Goal: Find contact information: Obtain details needed to contact an individual or organization

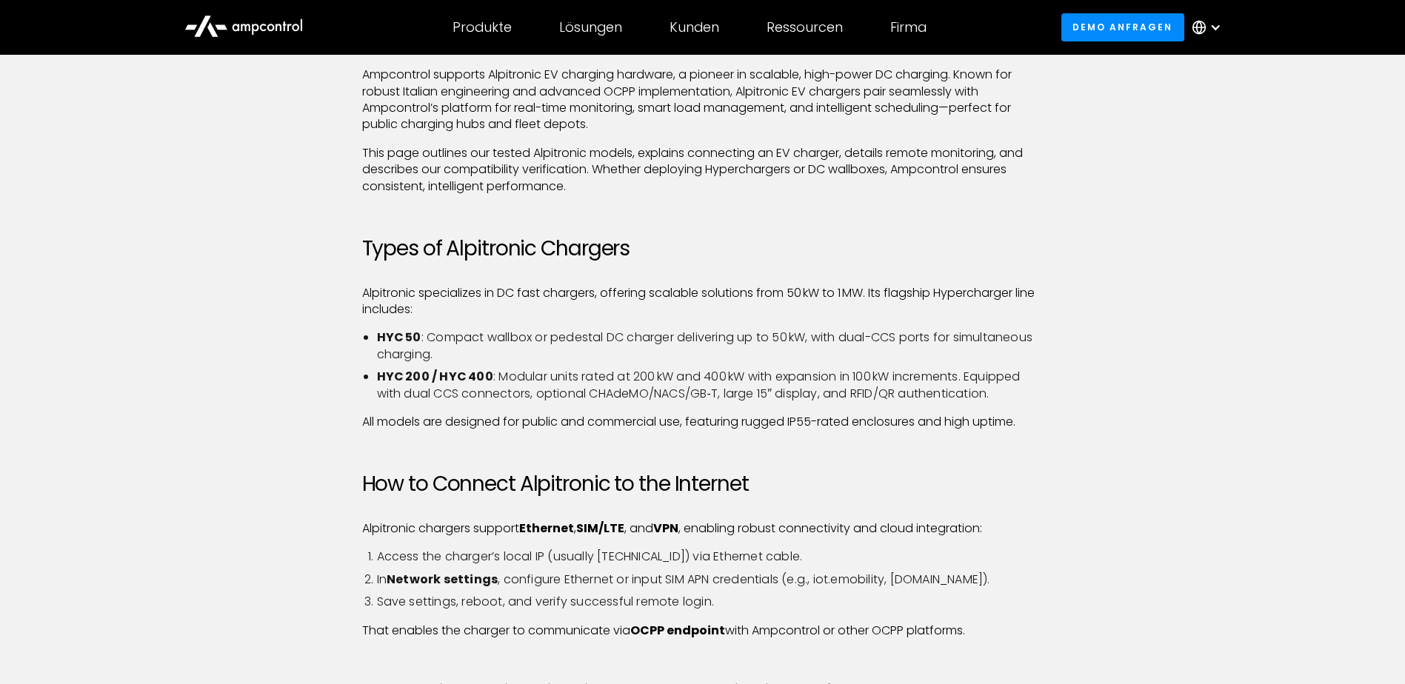
scroll to position [444, 0]
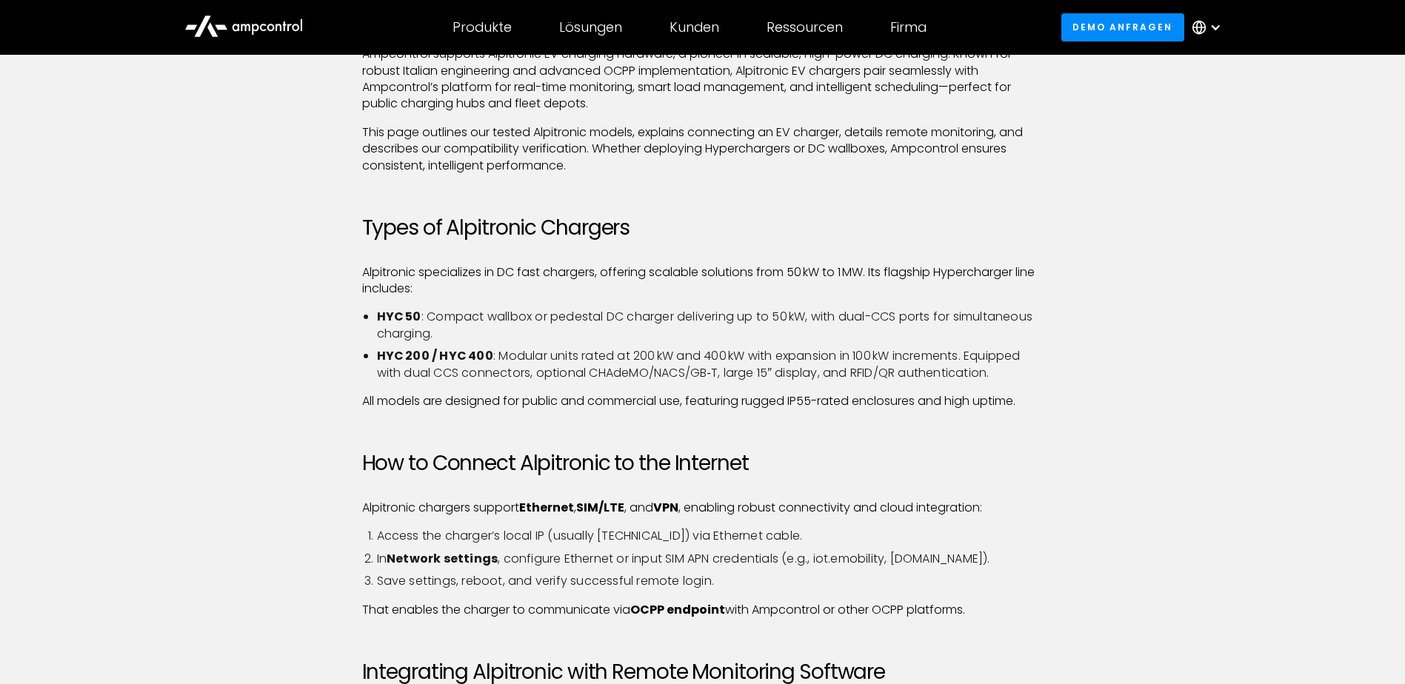
click at [1218, 27] on div at bounding box center [1216, 27] width 12 height 12
click at [1195, 99] on link "German" at bounding box center [1200, 97] width 47 height 17
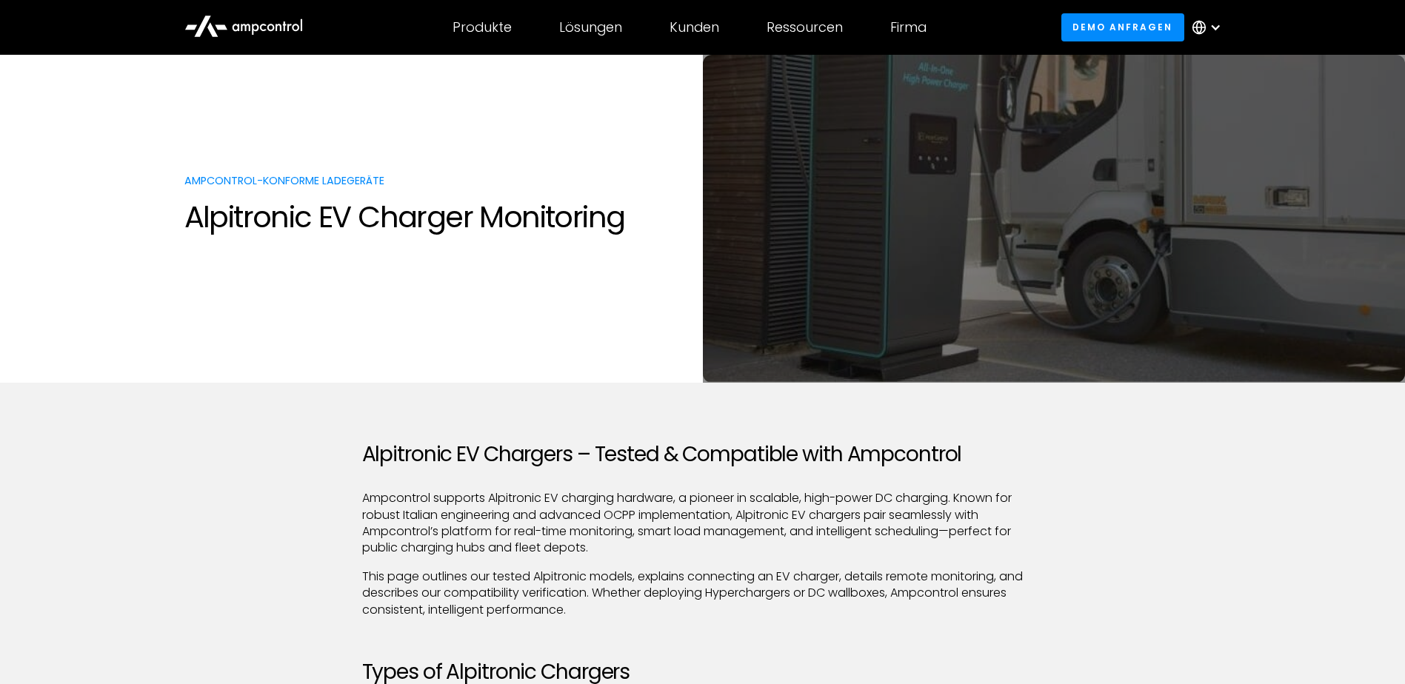
scroll to position [74, 0]
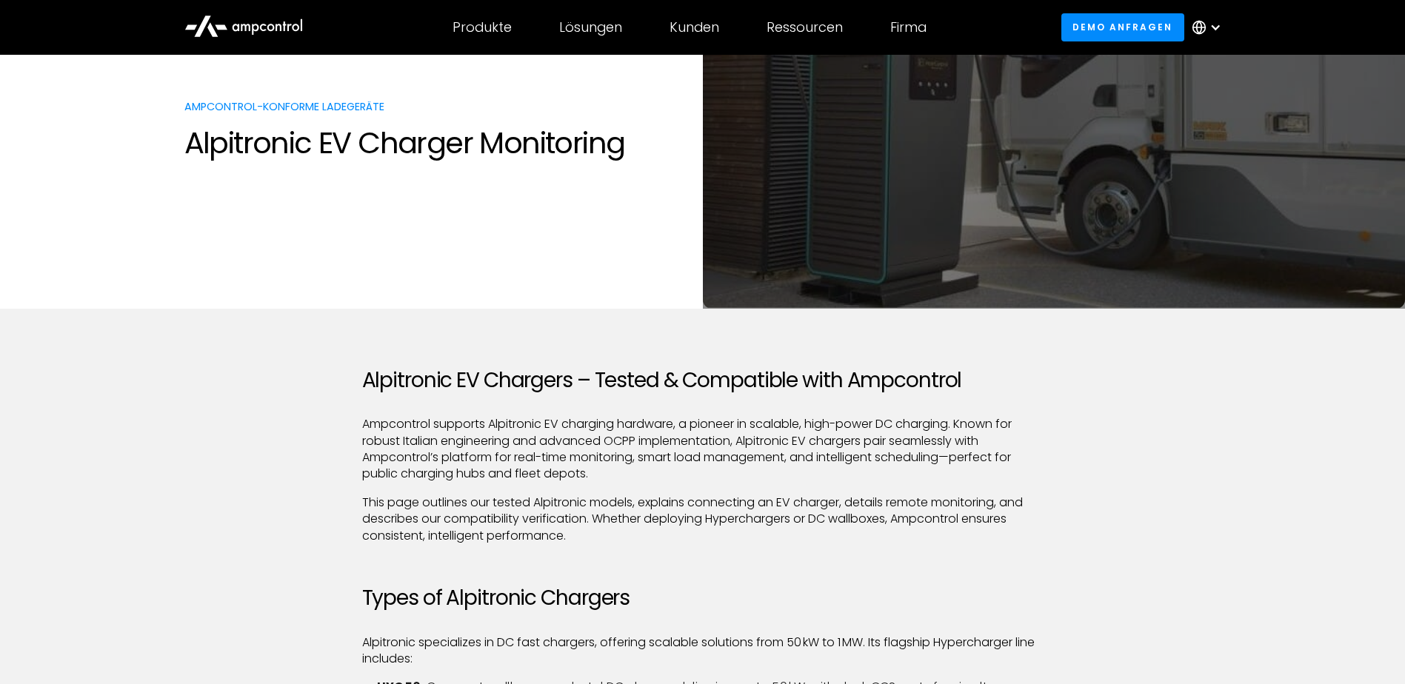
click at [1212, 30] on div at bounding box center [1216, 27] width 12 height 12
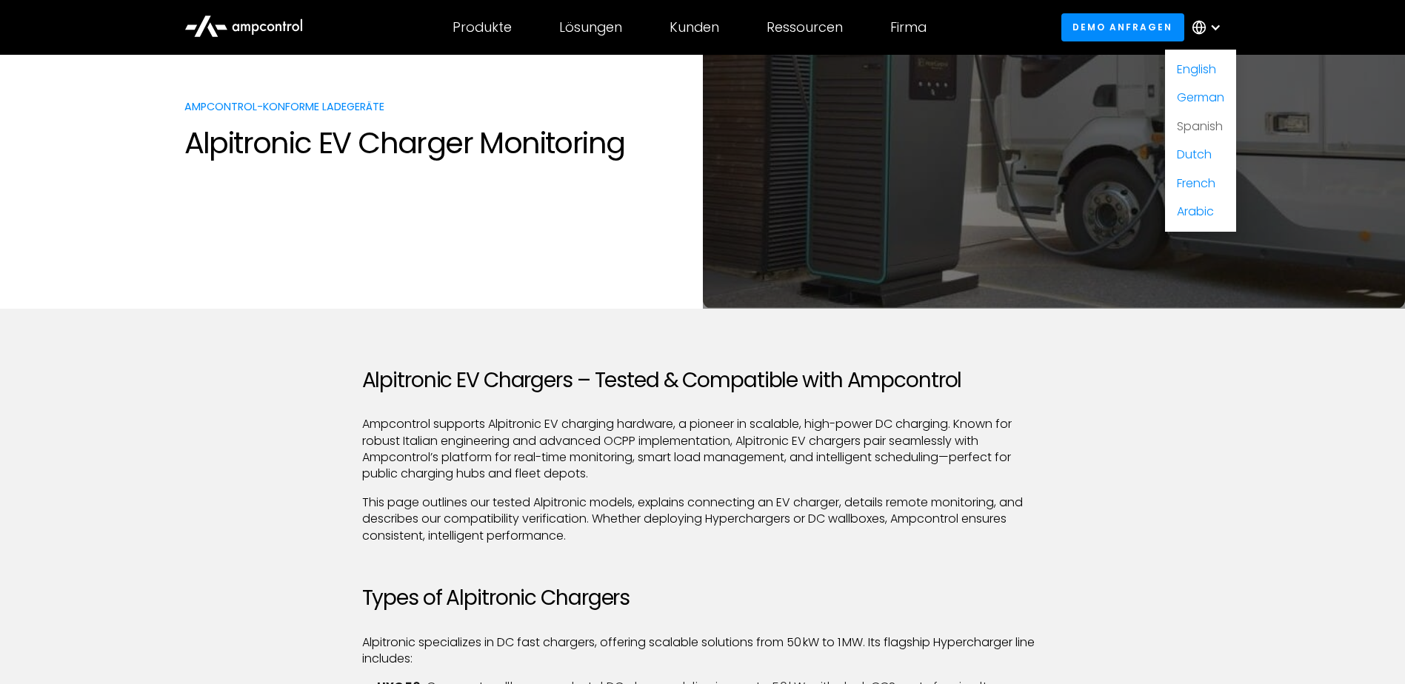
click at [1188, 126] on link "Spanish" at bounding box center [1200, 126] width 46 height 17
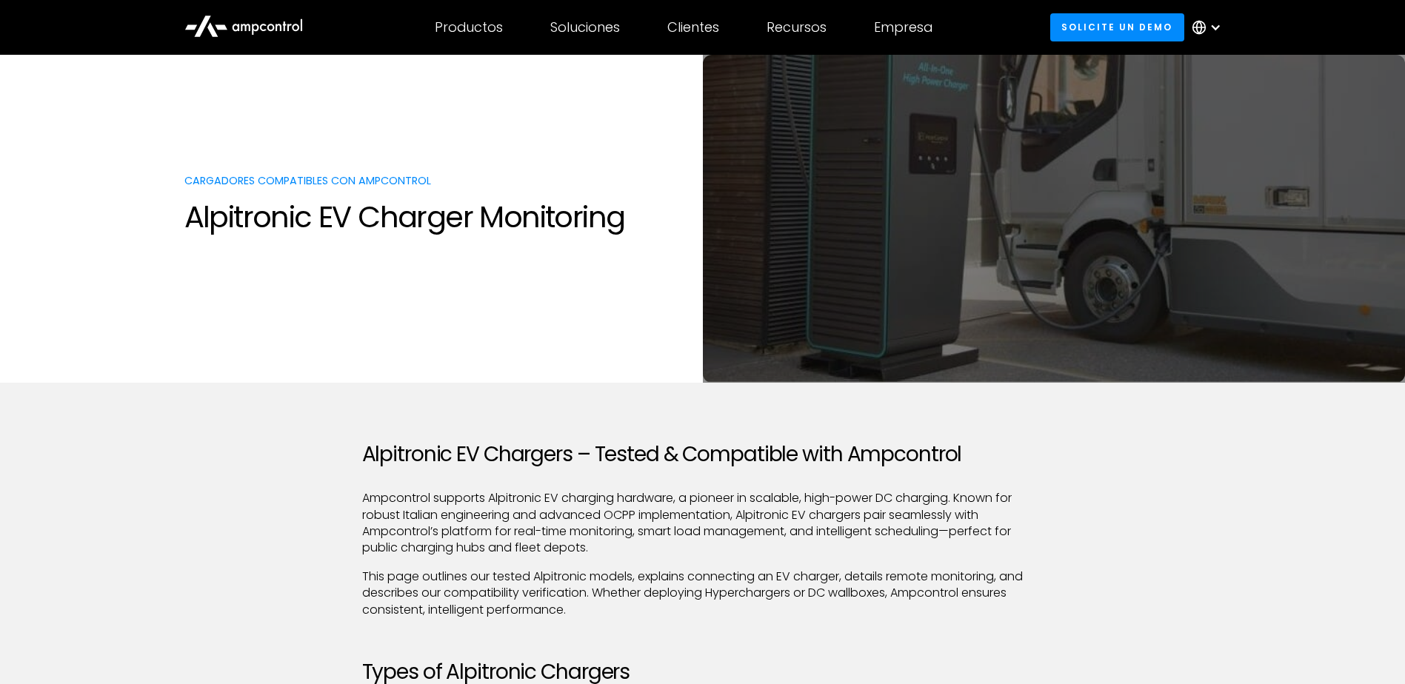
click at [1210, 28] on div at bounding box center [1216, 27] width 12 height 12
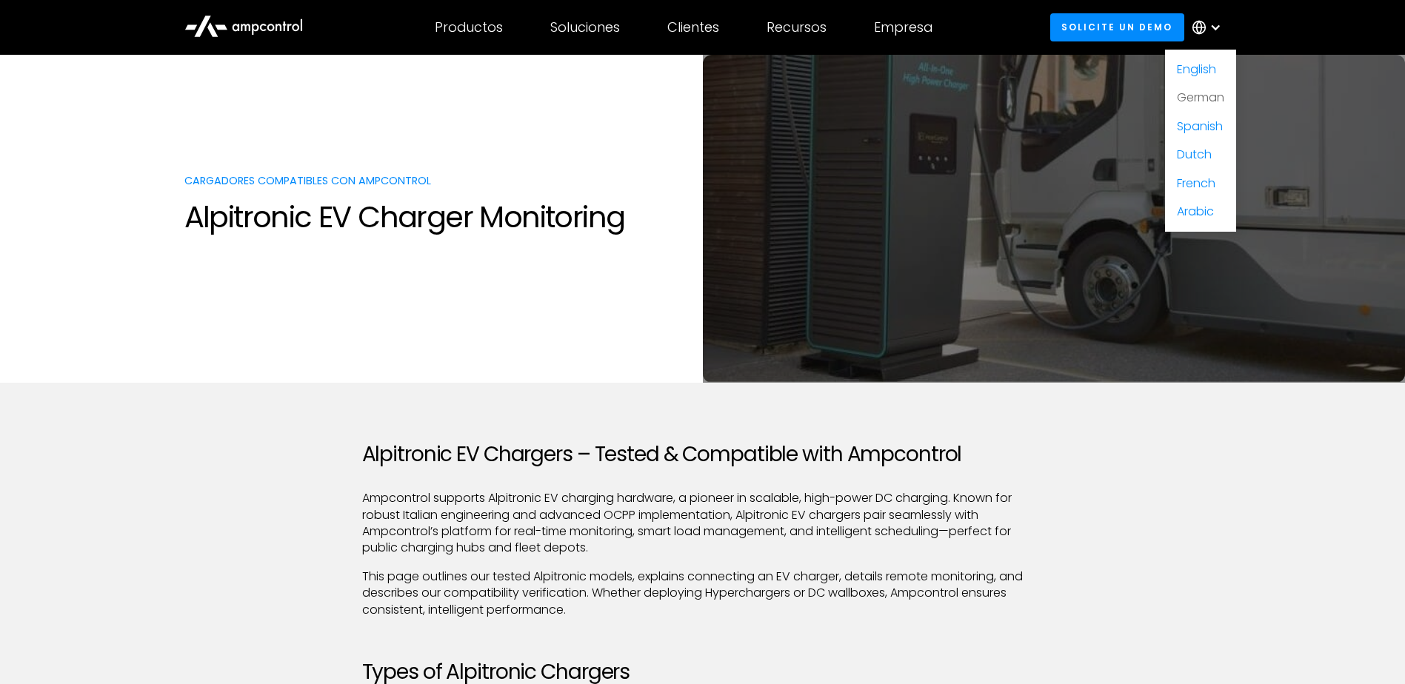
click at [1193, 101] on link "German" at bounding box center [1200, 97] width 47 height 17
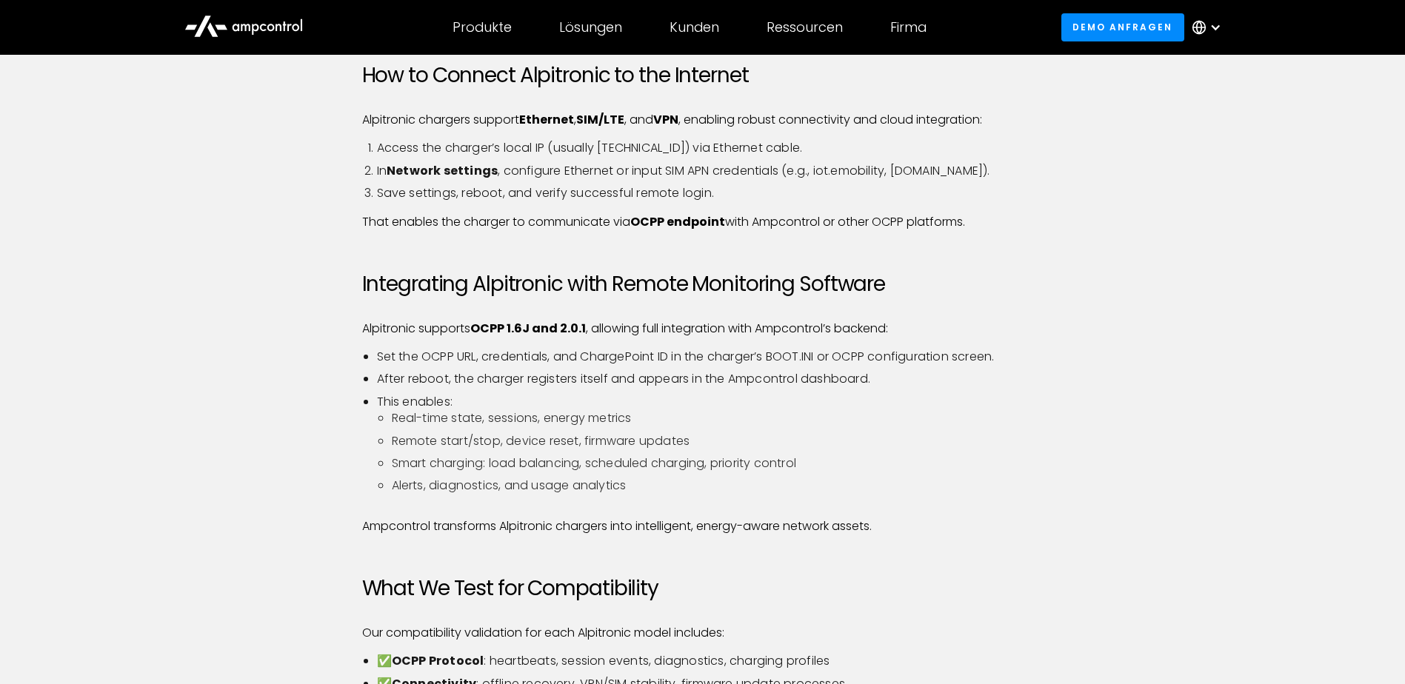
scroll to position [593, 0]
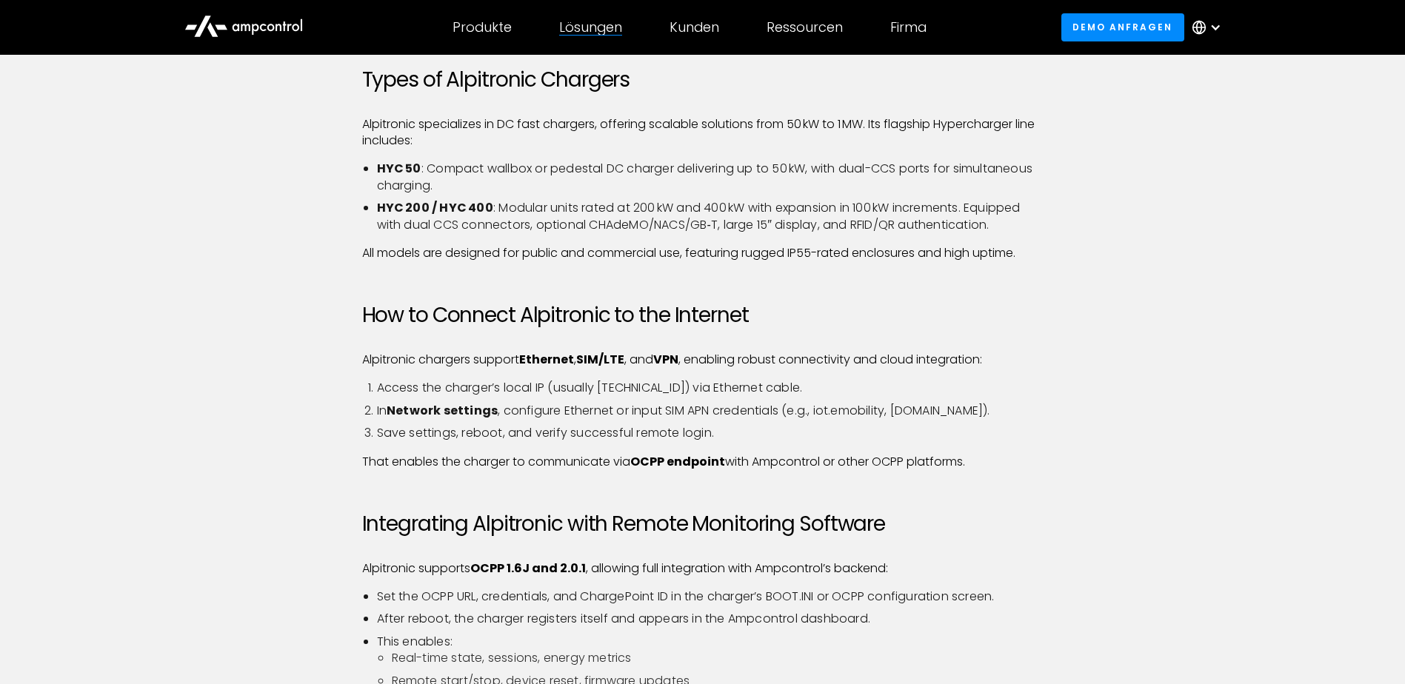
drag, startPoint x: 600, startPoint y: 27, endPoint x: 1144, endPoint y: 193, distance: 568.9
click at [1144, 193] on div "Alpitronic EV Chargers – Tested & Compatible with Ampcontrol Ampcontrol support…" at bounding box center [703, 466] width 1067 height 1232
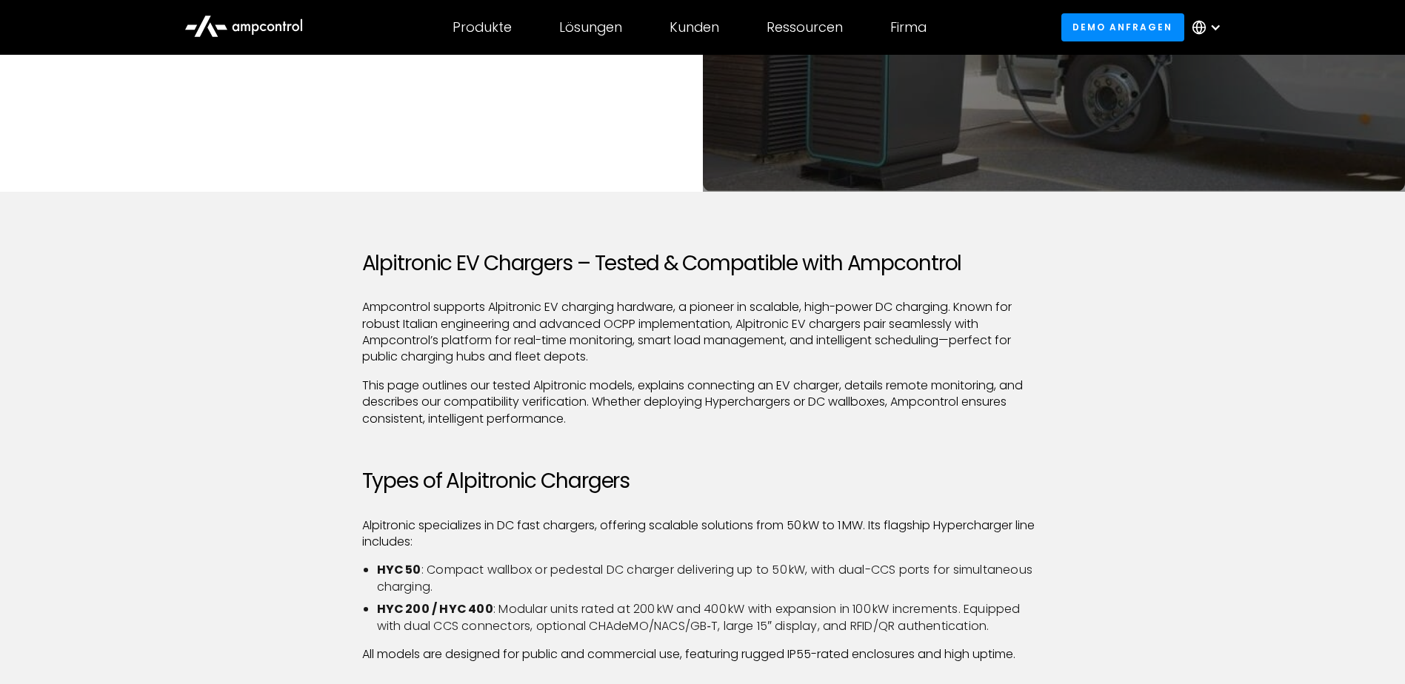
scroll to position [0, 0]
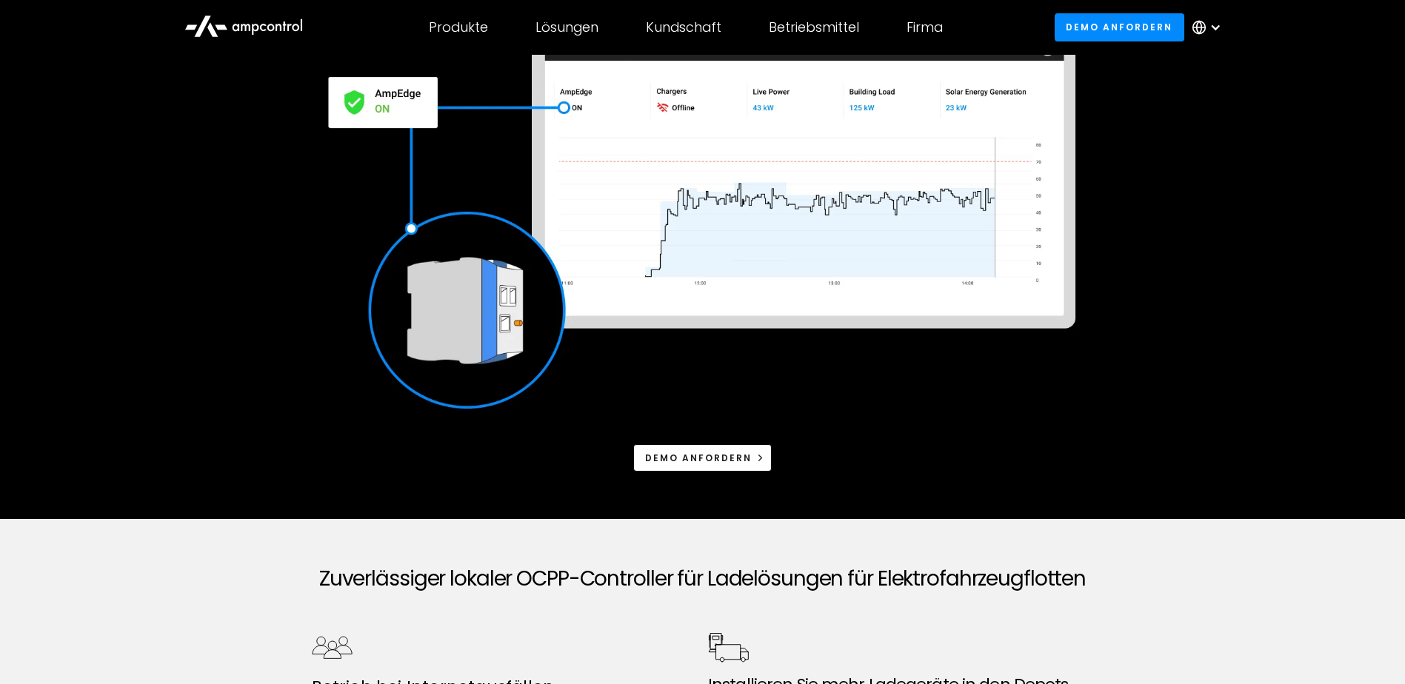
scroll to position [296, 0]
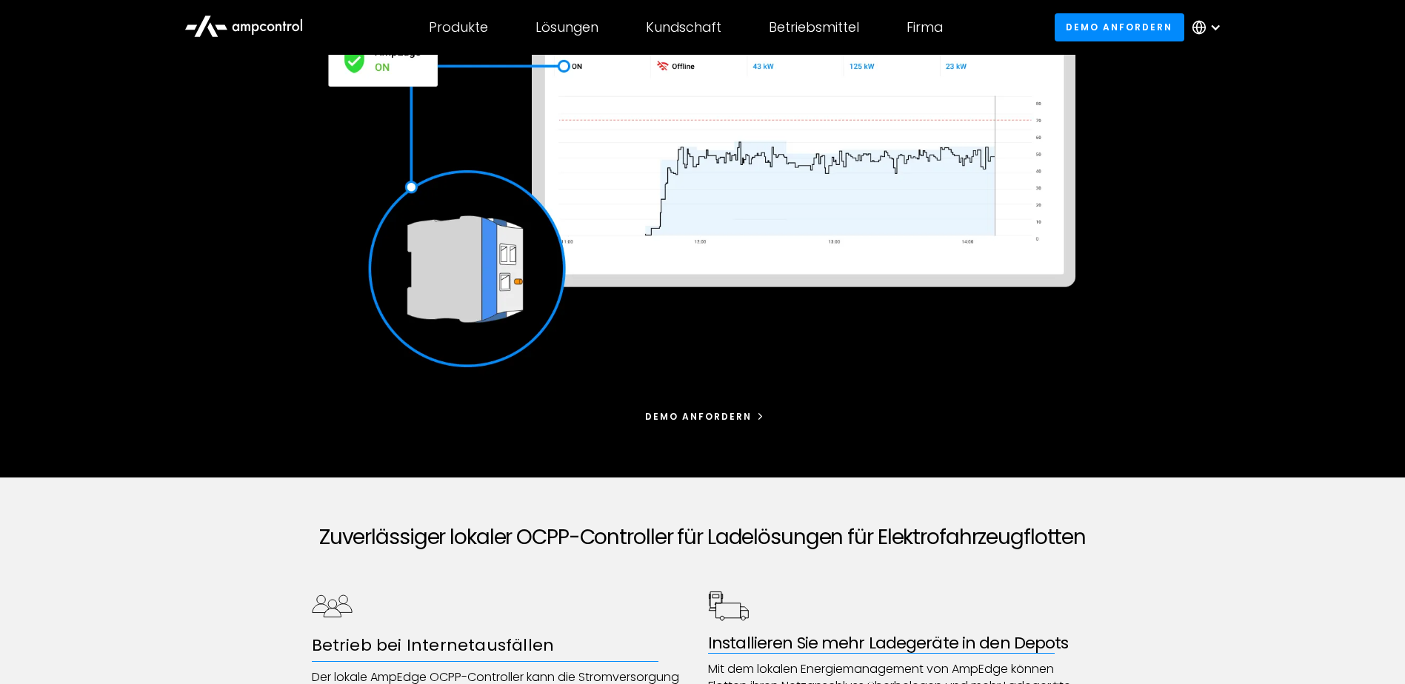
click at [732, 421] on div "Demo anfordern" at bounding box center [698, 416] width 107 height 13
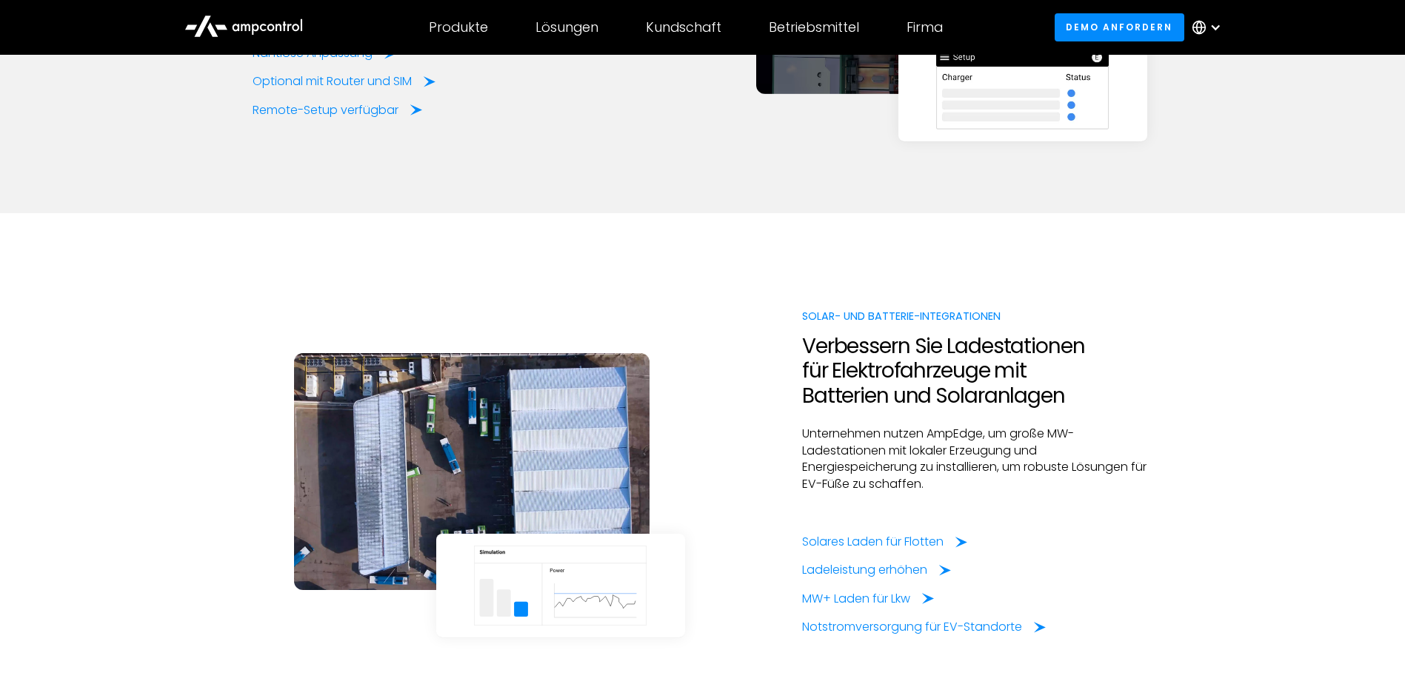
scroll to position [2148, 0]
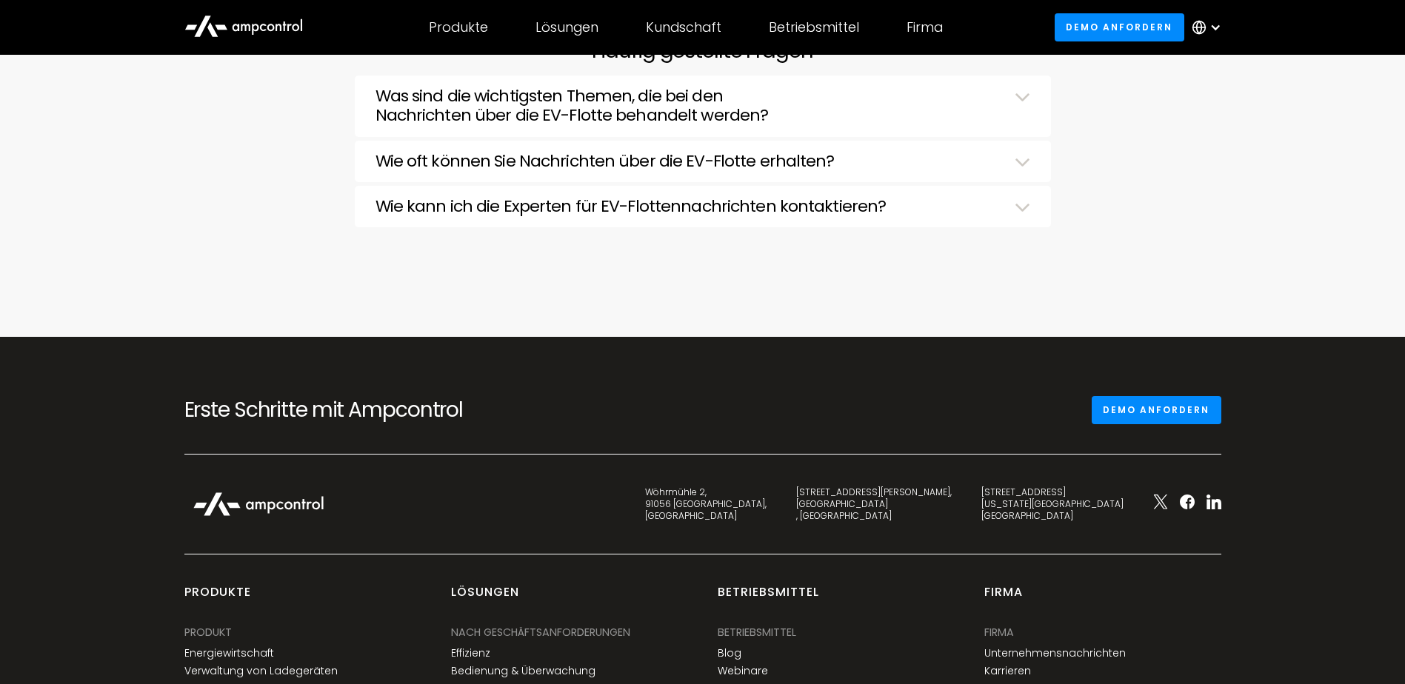
scroll to position [4963, 0]
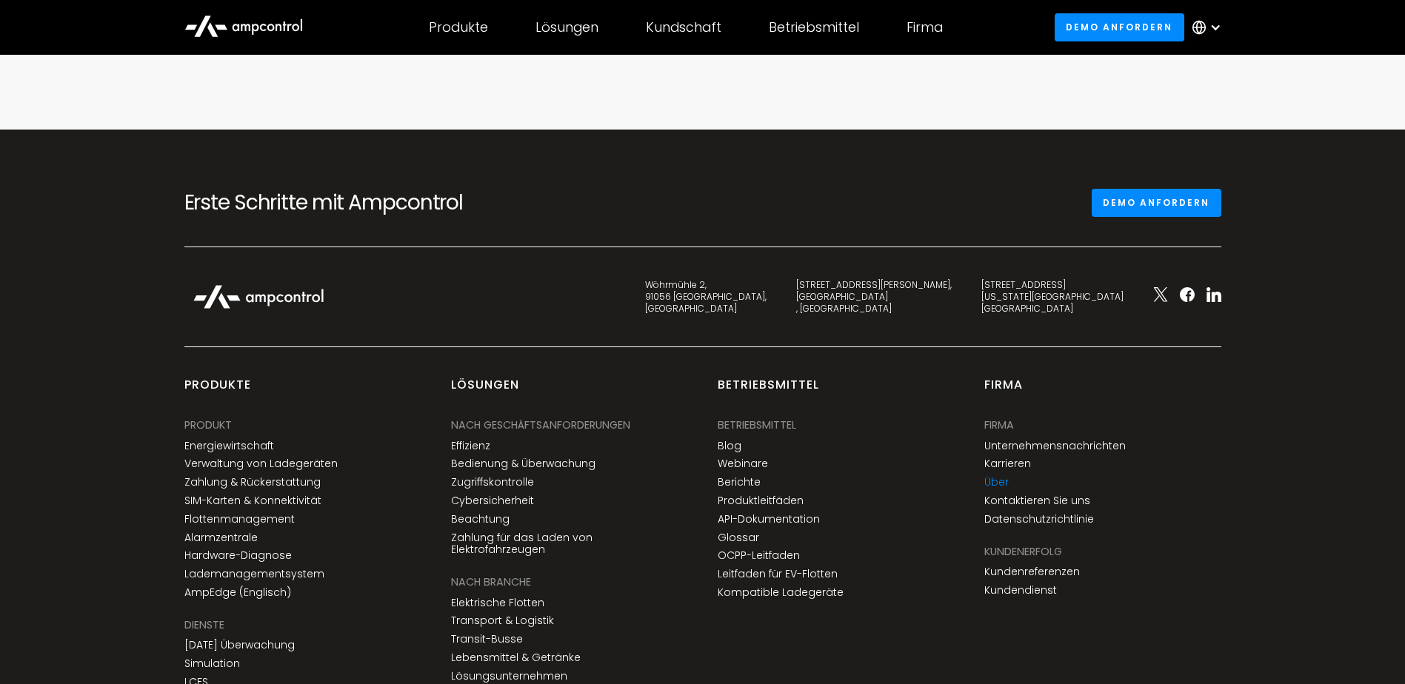
click at [992, 482] on link "Über" at bounding box center [996, 482] width 24 height 13
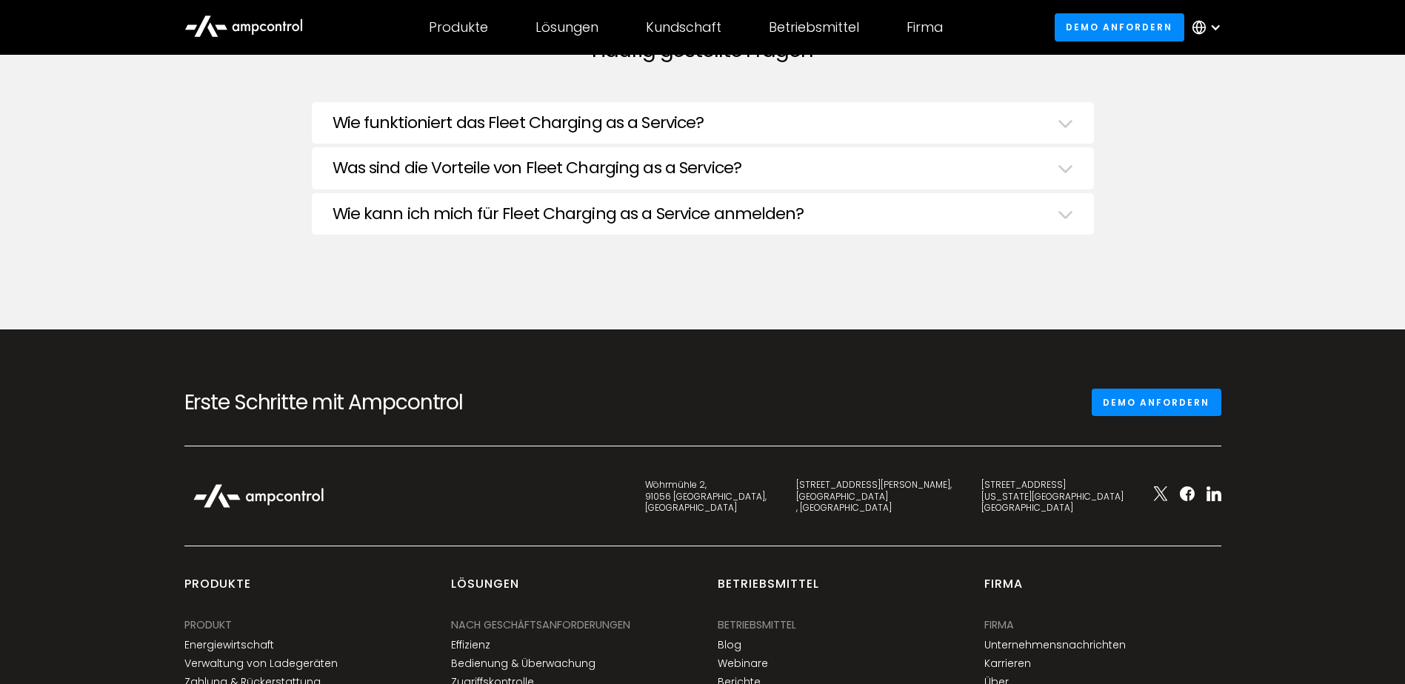
scroll to position [4963, 0]
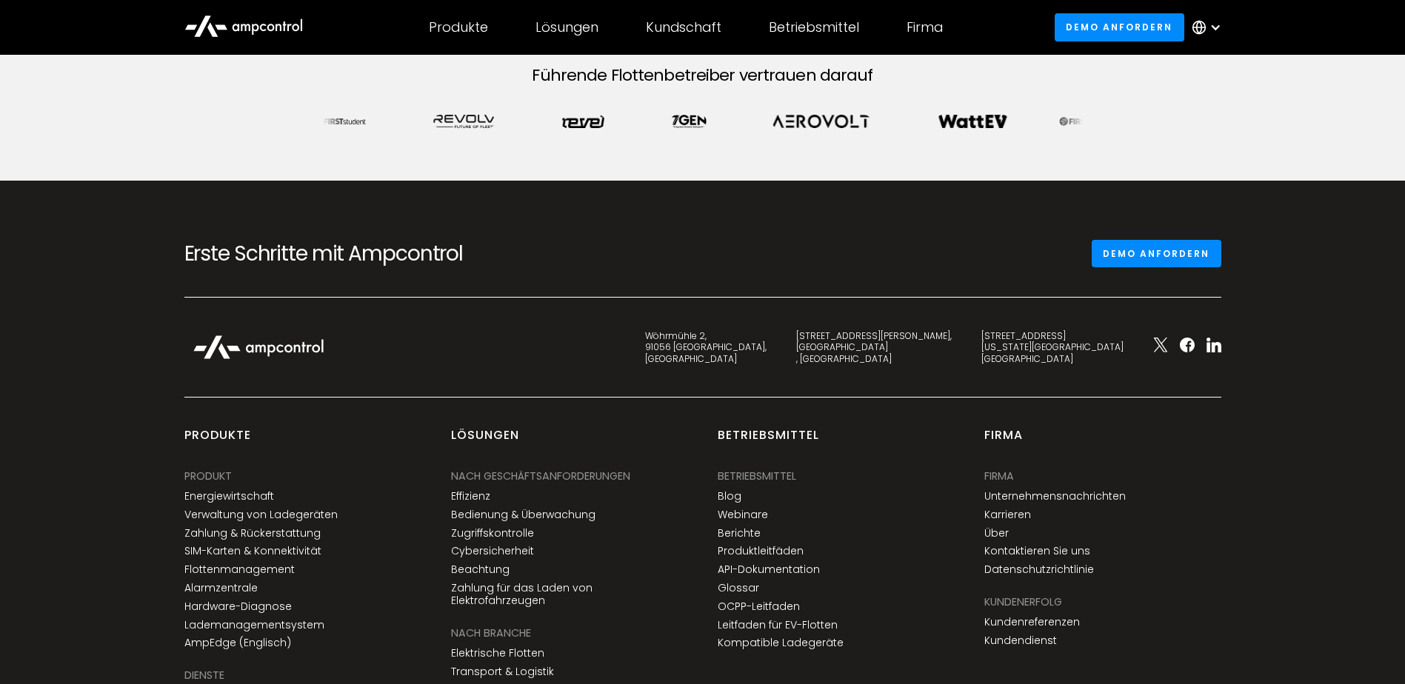
scroll to position [741, 0]
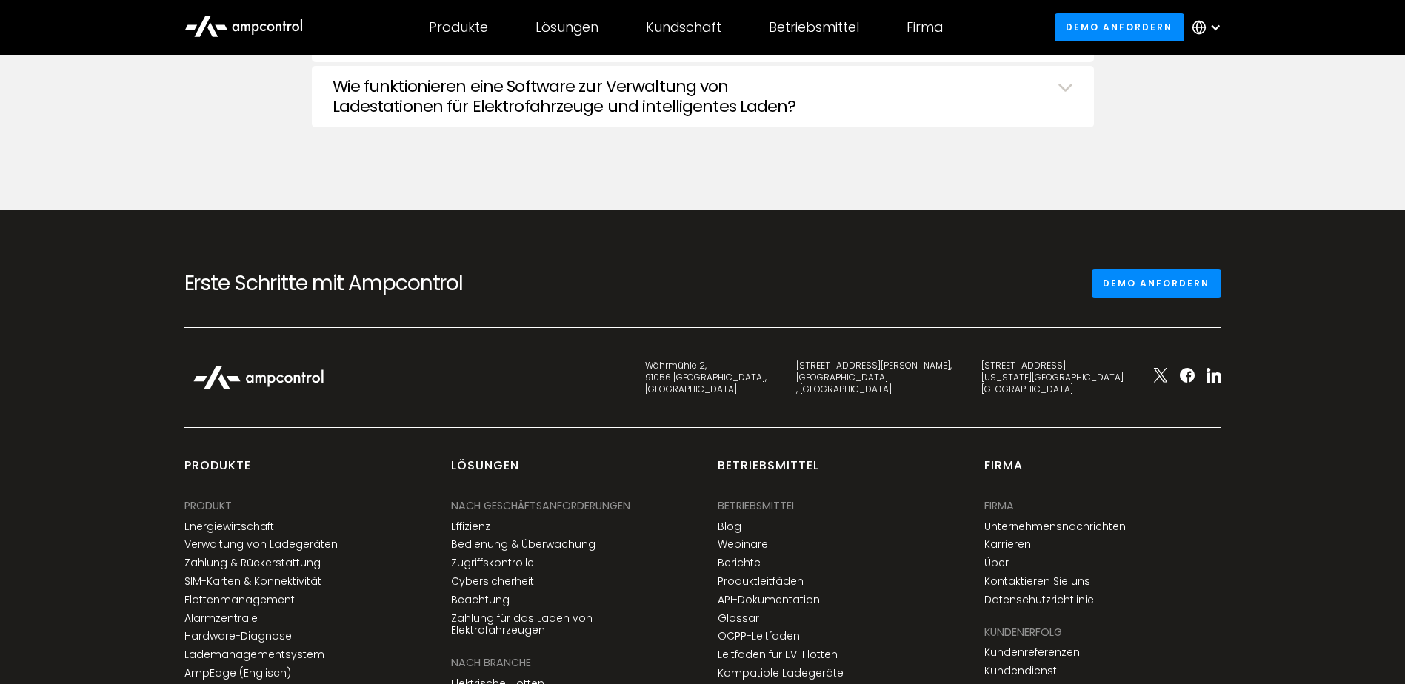
scroll to position [4296, 0]
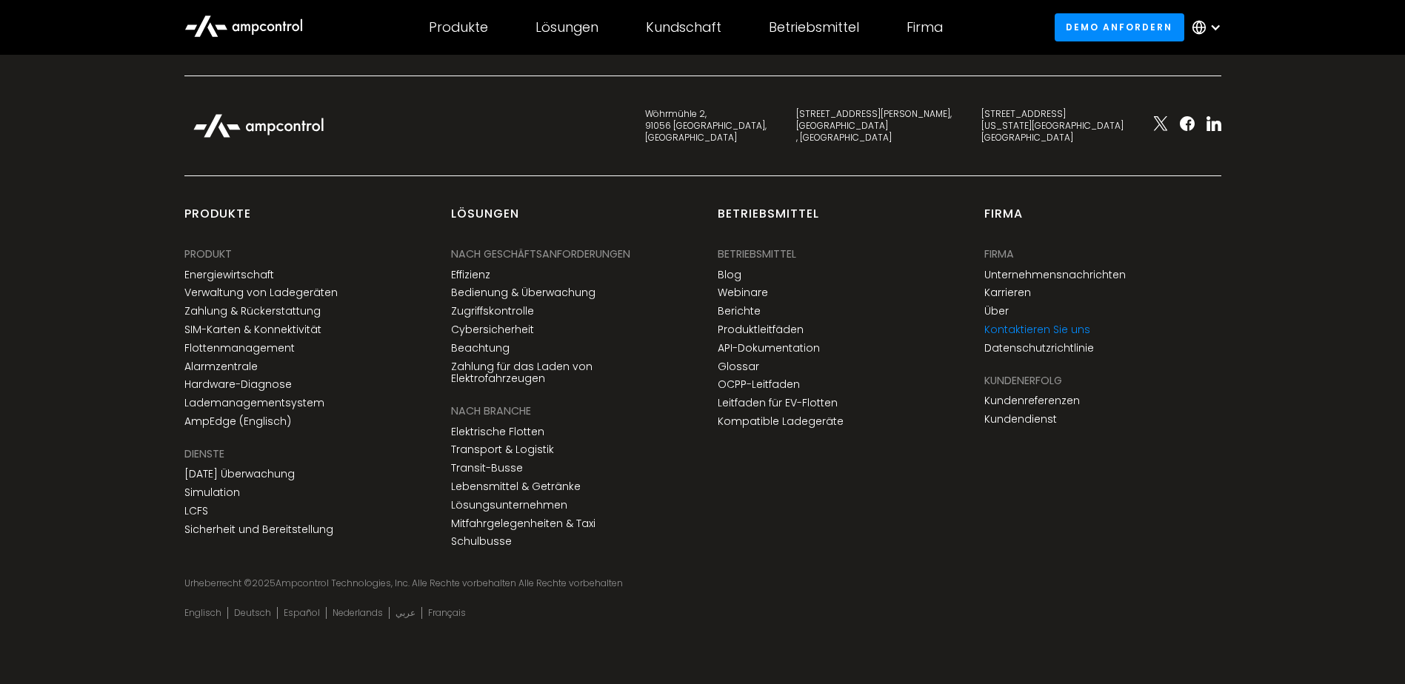
click at [1004, 336] on link "Kontaktieren Sie uns" at bounding box center [1037, 330] width 106 height 13
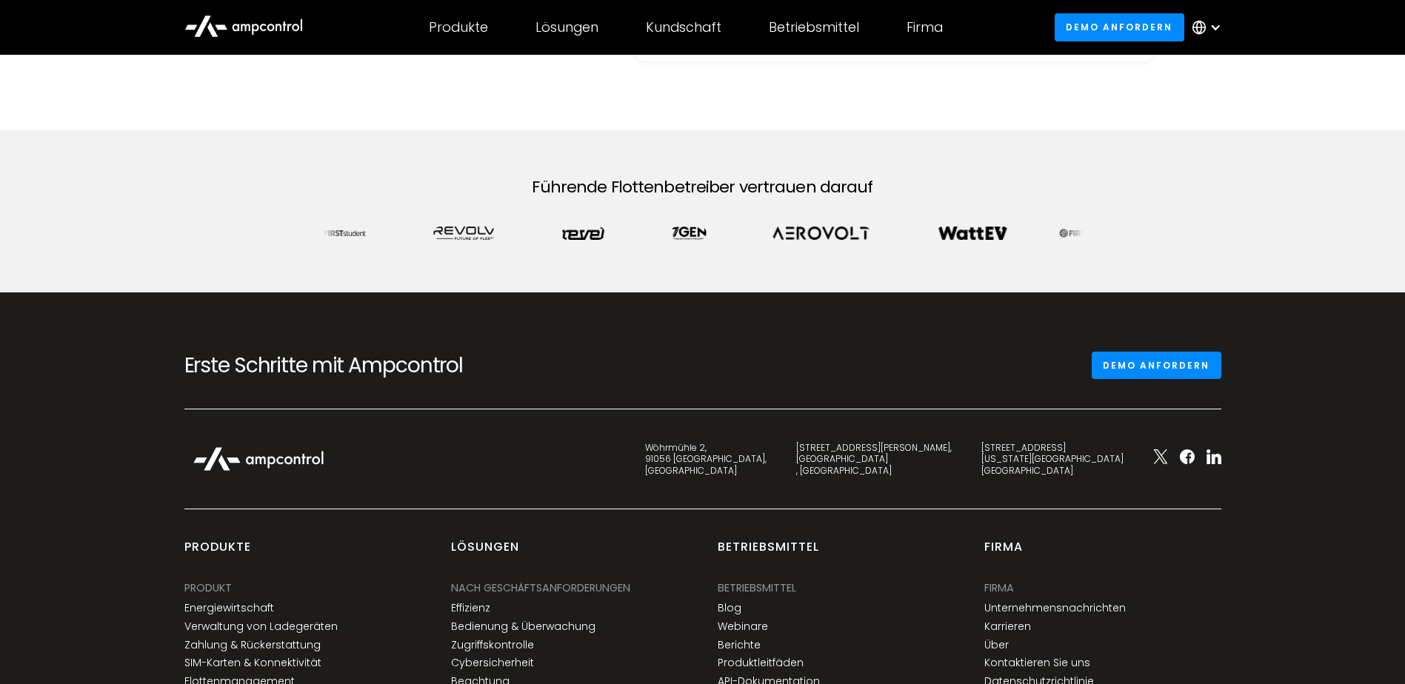
scroll to position [667, 0]
